Goal: Check status: Check status

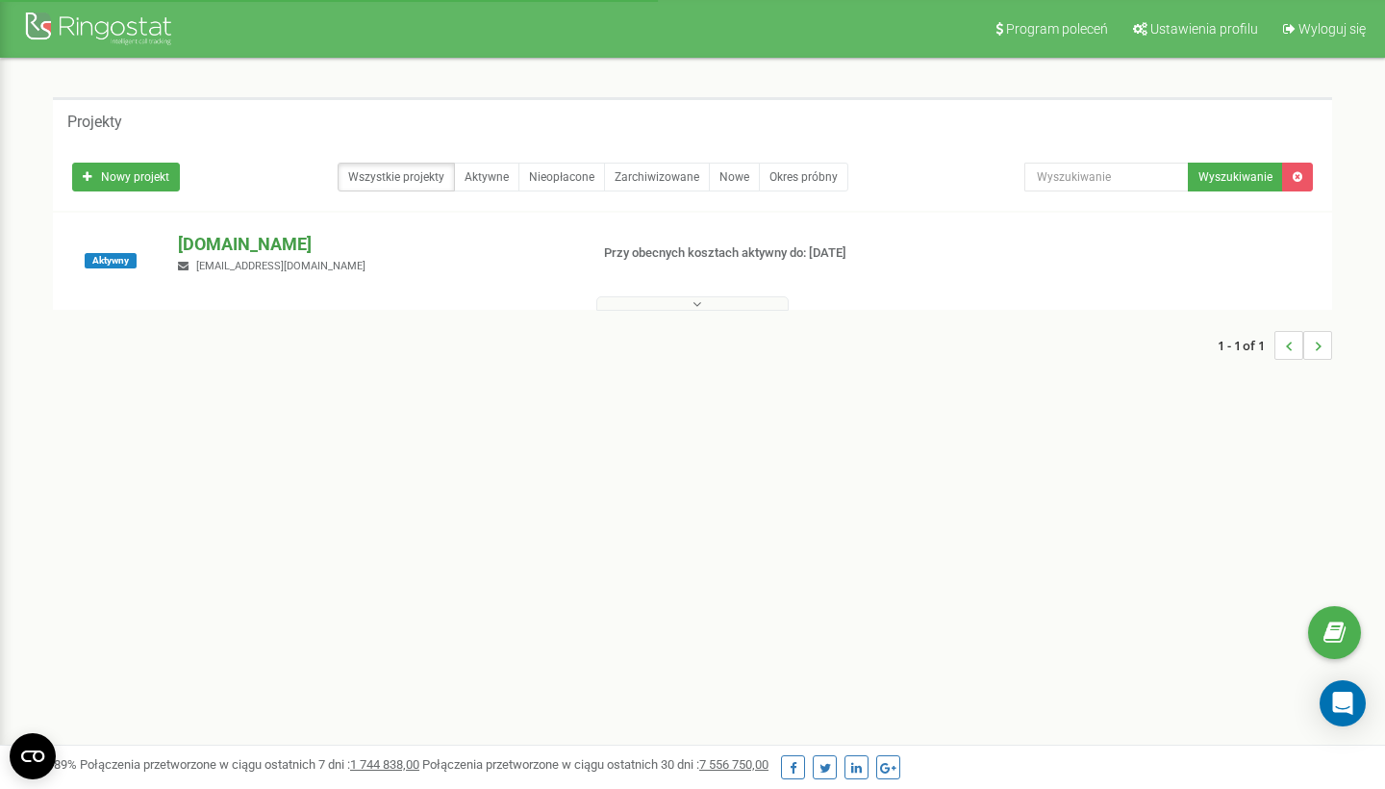
click at [254, 246] on p "[DOMAIN_NAME]" at bounding box center [375, 244] width 394 height 25
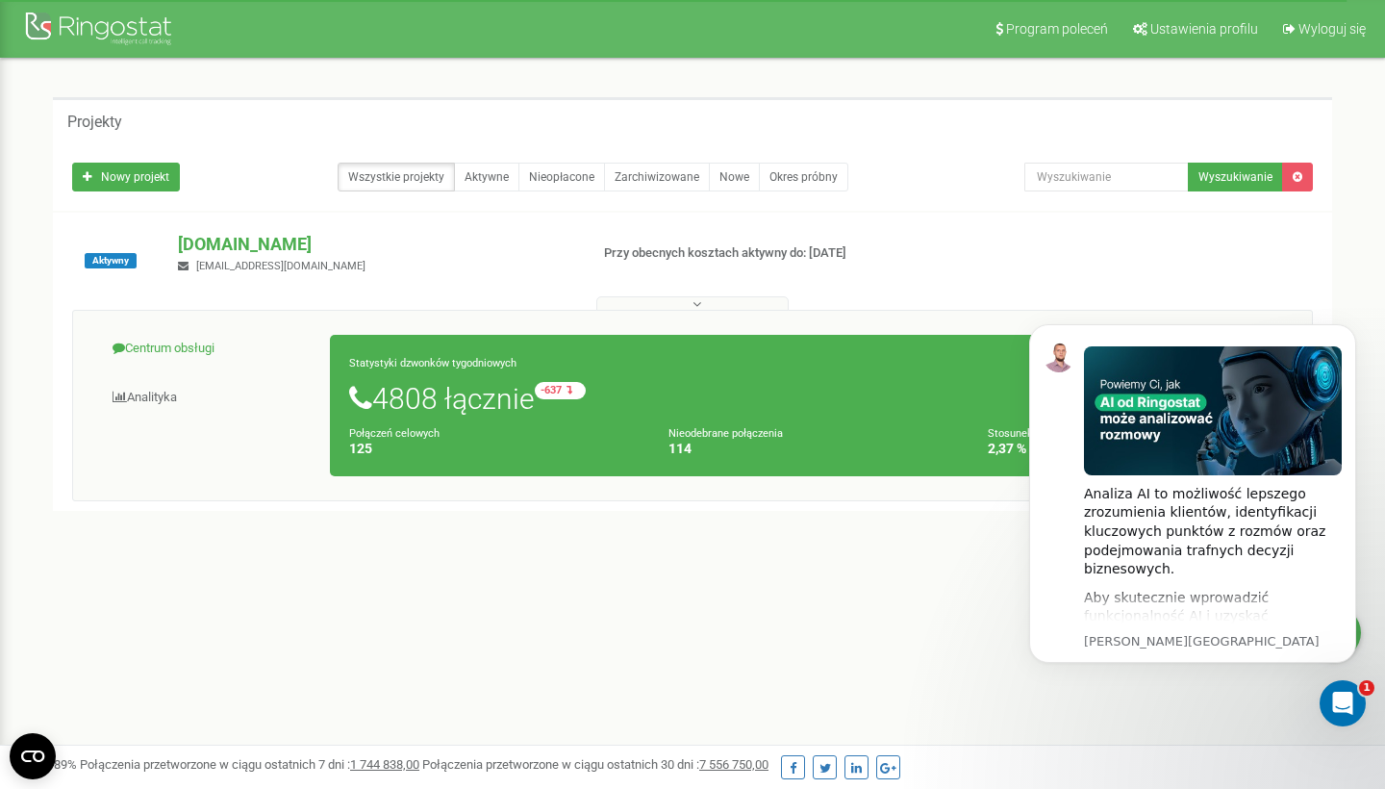
click at [177, 335] on link "Centrum obsługi" at bounding box center [209, 348] width 243 height 47
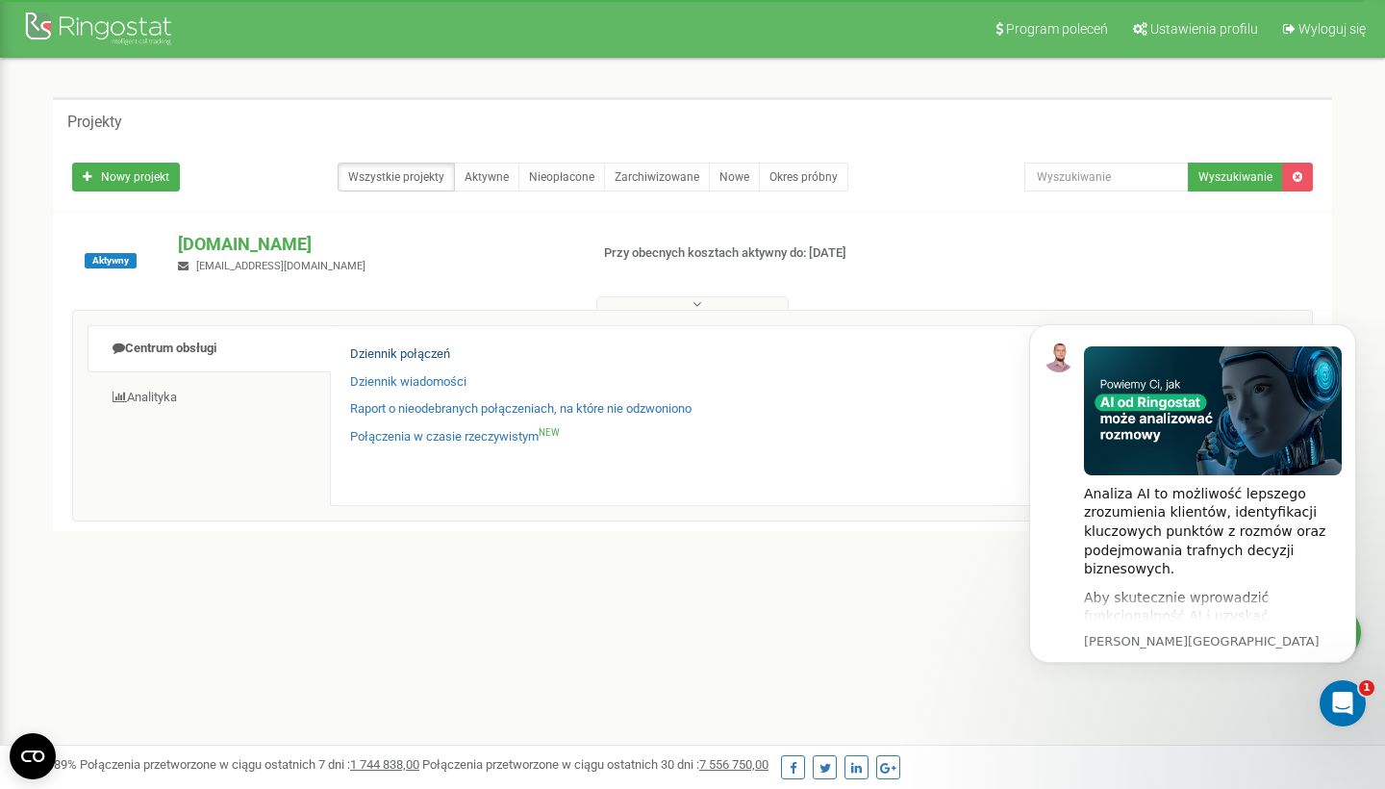
click at [364, 346] on link "Dziennik połączeń" at bounding box center [400, 354] width 100 height 18
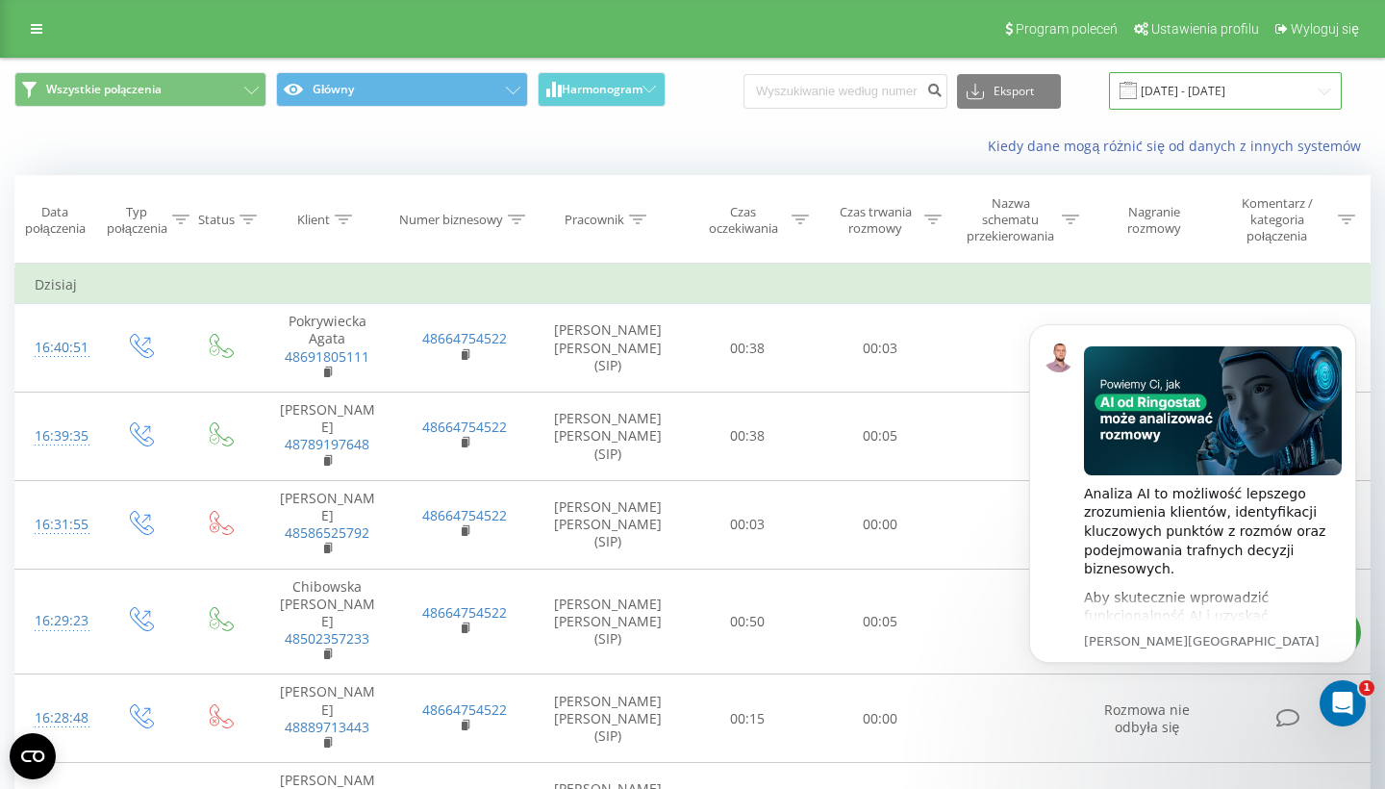
click at [1226, 76] on input "[DATE] - [DATE]" at bounding box center [1225, 91] width 233 height 38
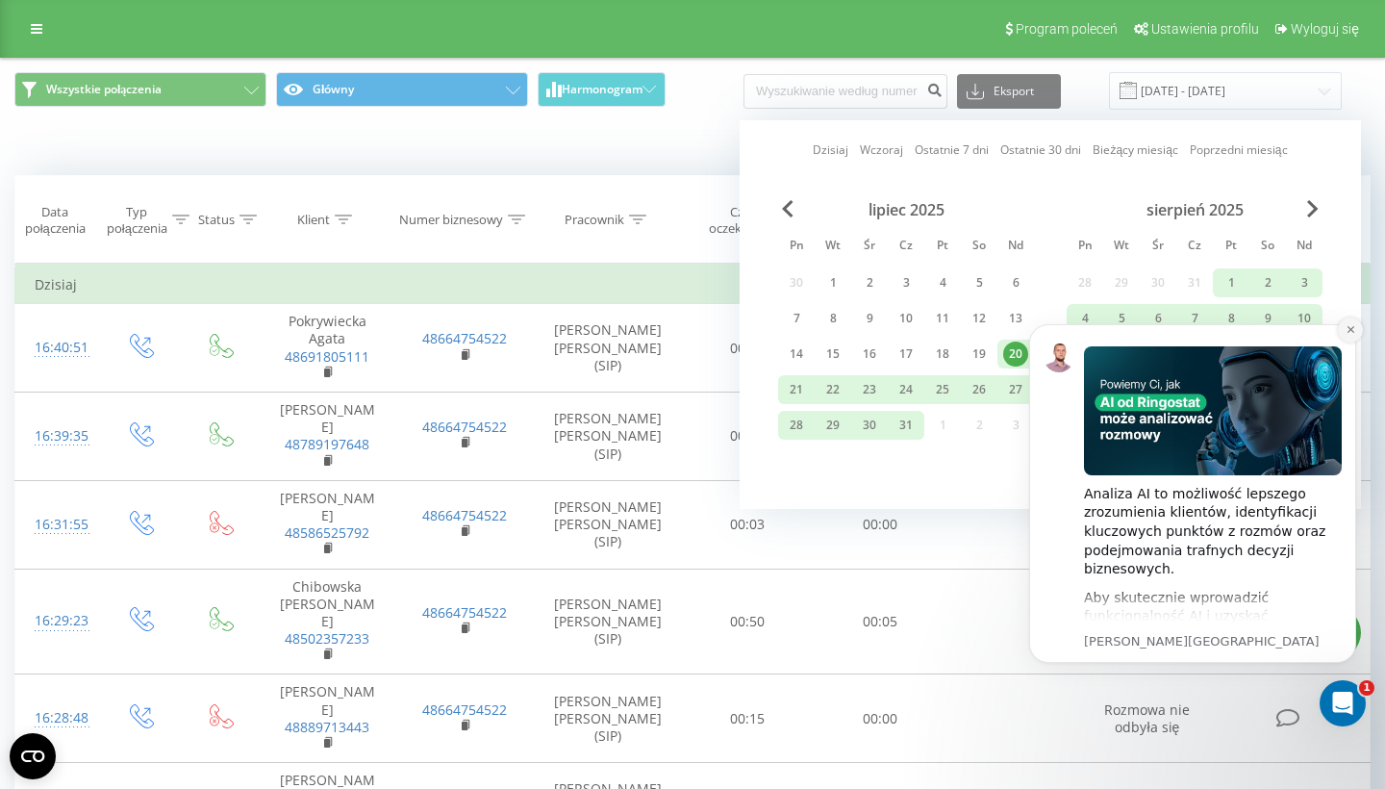
click at [1349, 332] on icon "Dismiss notification" at bounding box center [1350, 329] width 7 height 7
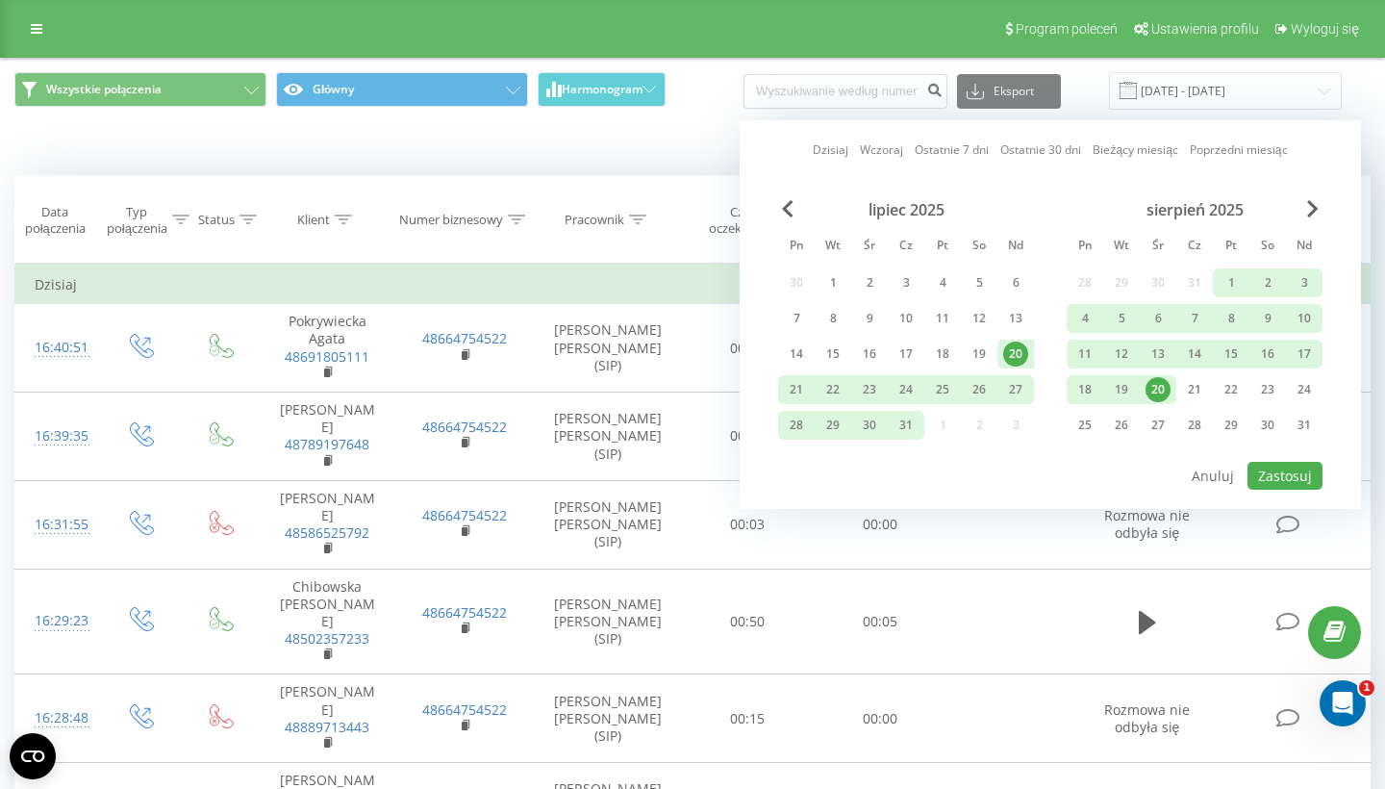
click at [1156, 390] on div "20" at bounding box center [1158, 389] width 25 height 25
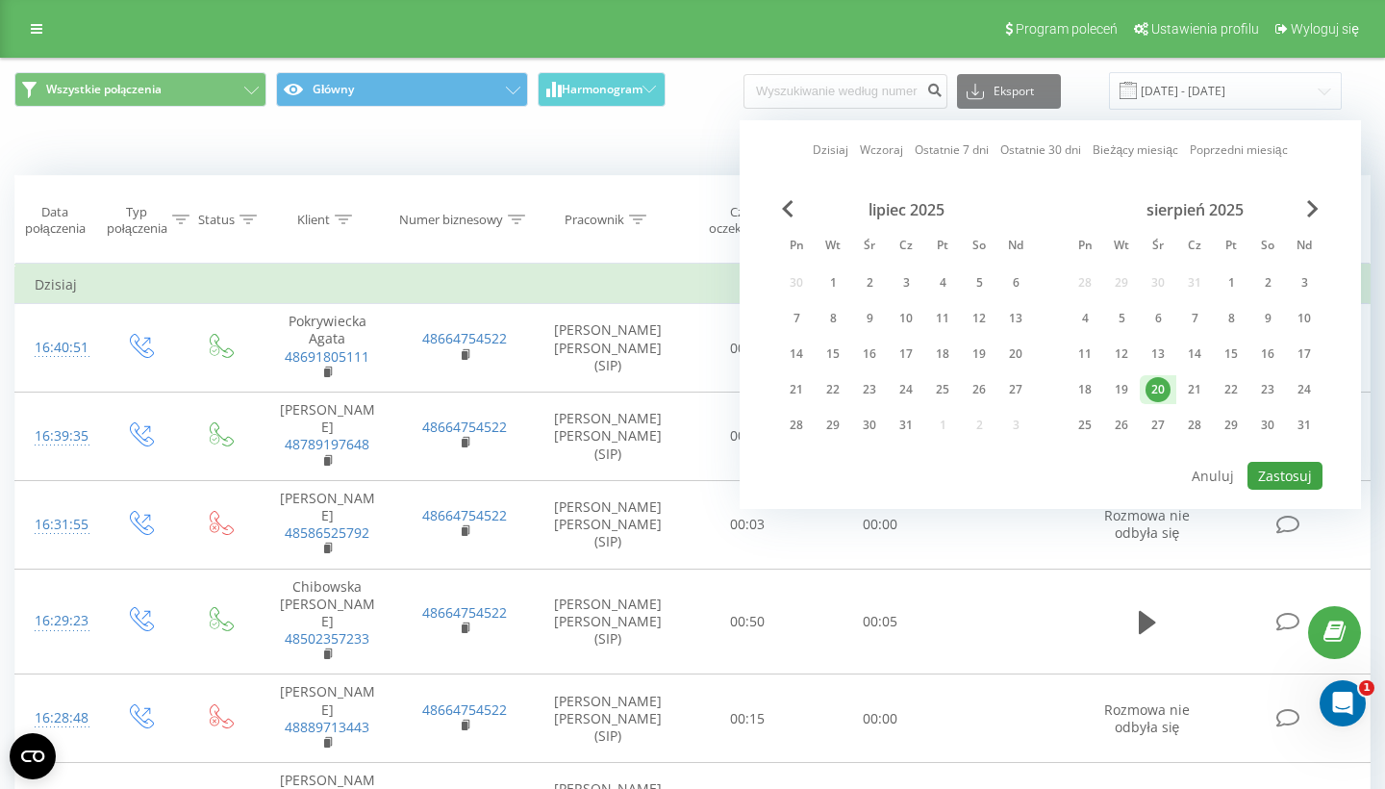
click at [1268, 471] on button "Zastosuj" at bounding box center [1285, 476] width 75 height 28
type input "[DATE] - [DATE]"
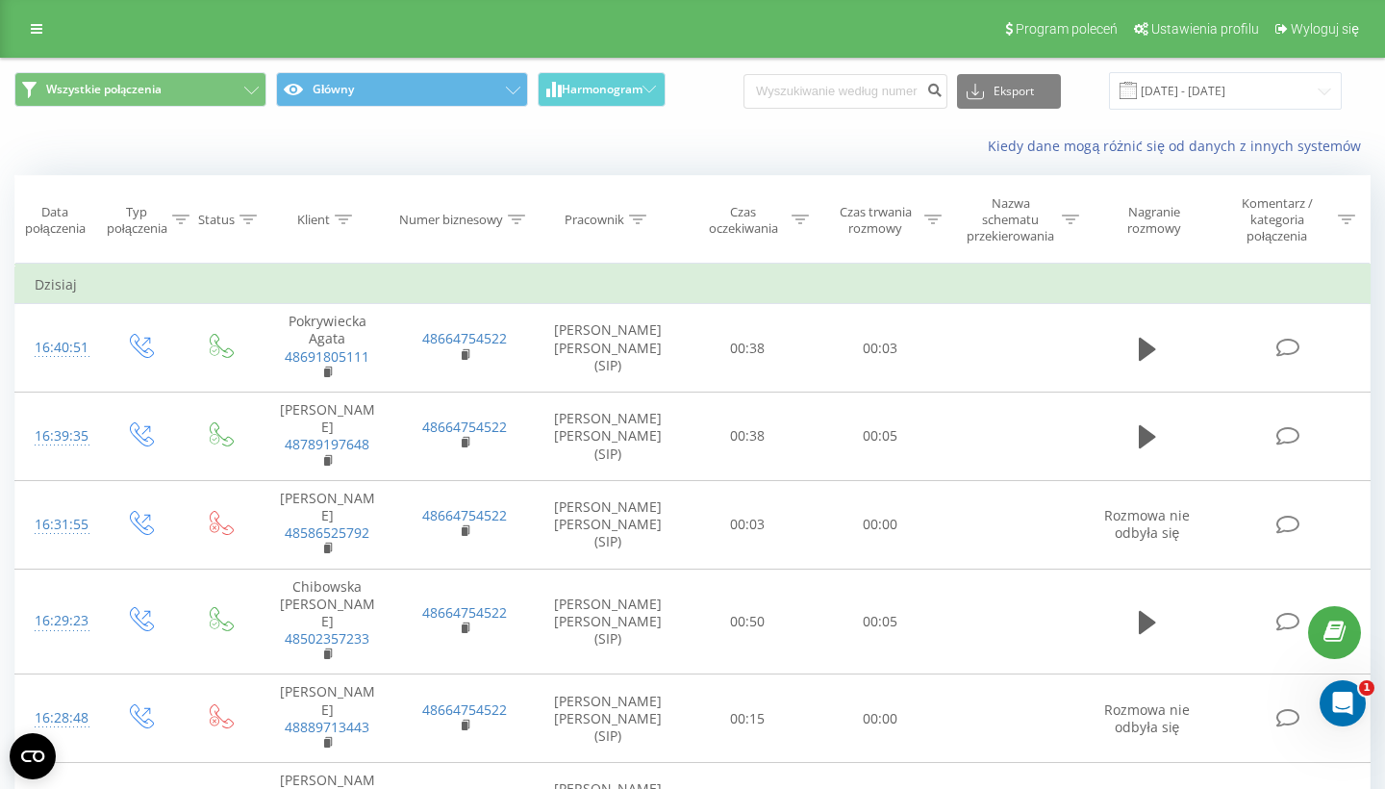
click at [932, 219] on icon at bounding box center [933, 220] width 17 height 10
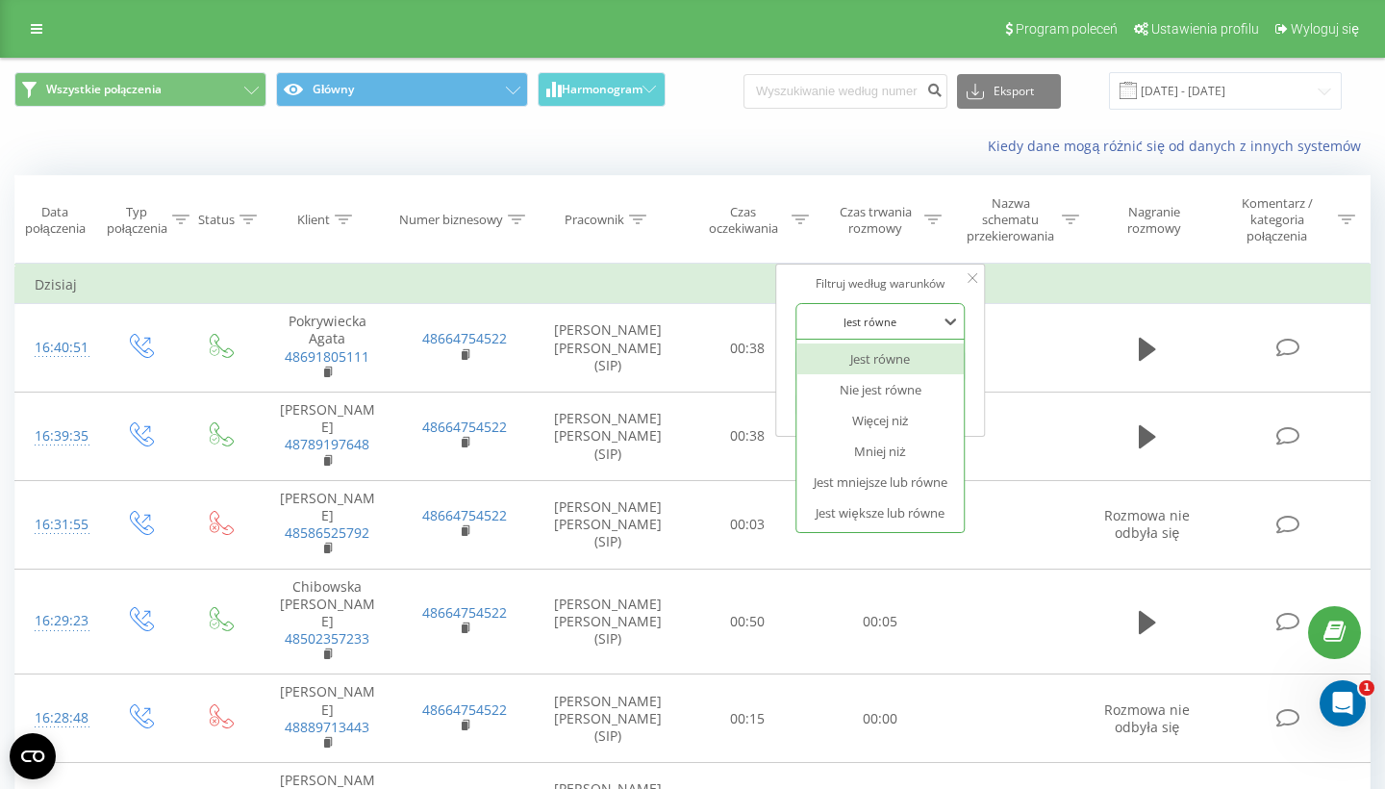
click at [894, 313] on div at bounding box center [869, 322] width 137 height 18
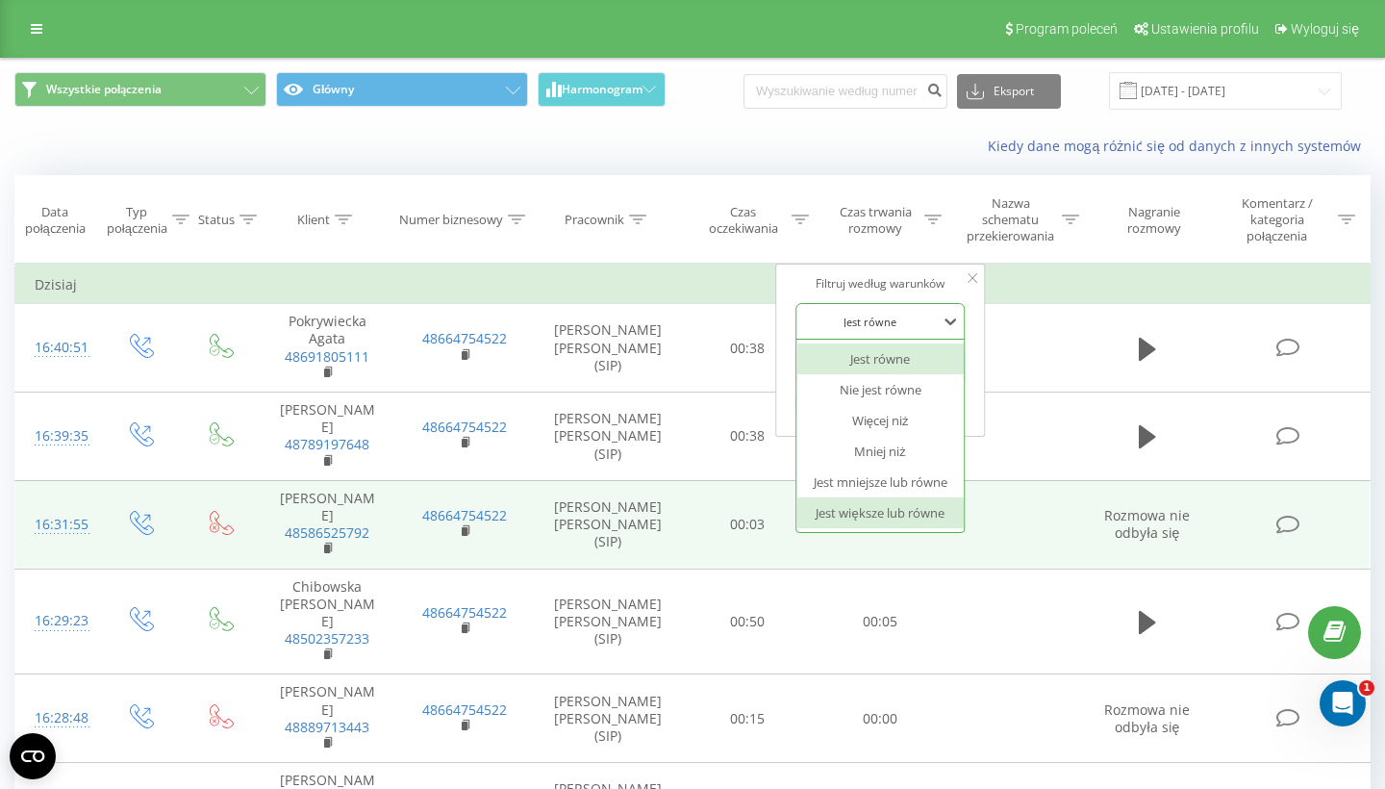
click at [896, 506] on div "Jest większe lub równe" at bounding box center [880, 512] width 167 height 31
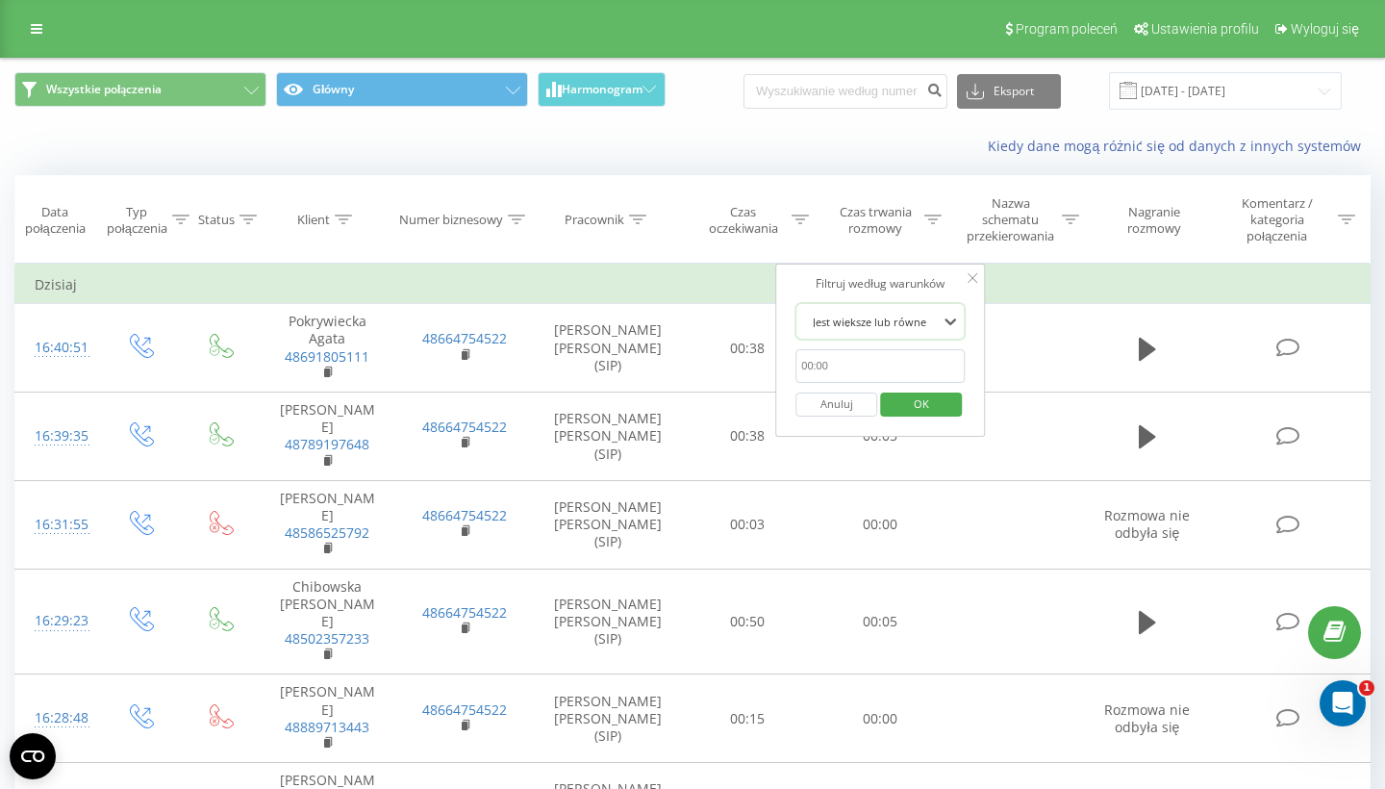
click at [875, 368] on input "text" at bounding box center [880, 366] width 169 height 34
type input "00:20"
click at [926, 394] on span "OK" at bounding box center [922, 404] width 54 height 30
